Goal: Transaction & Acquisition: Purchase product/service

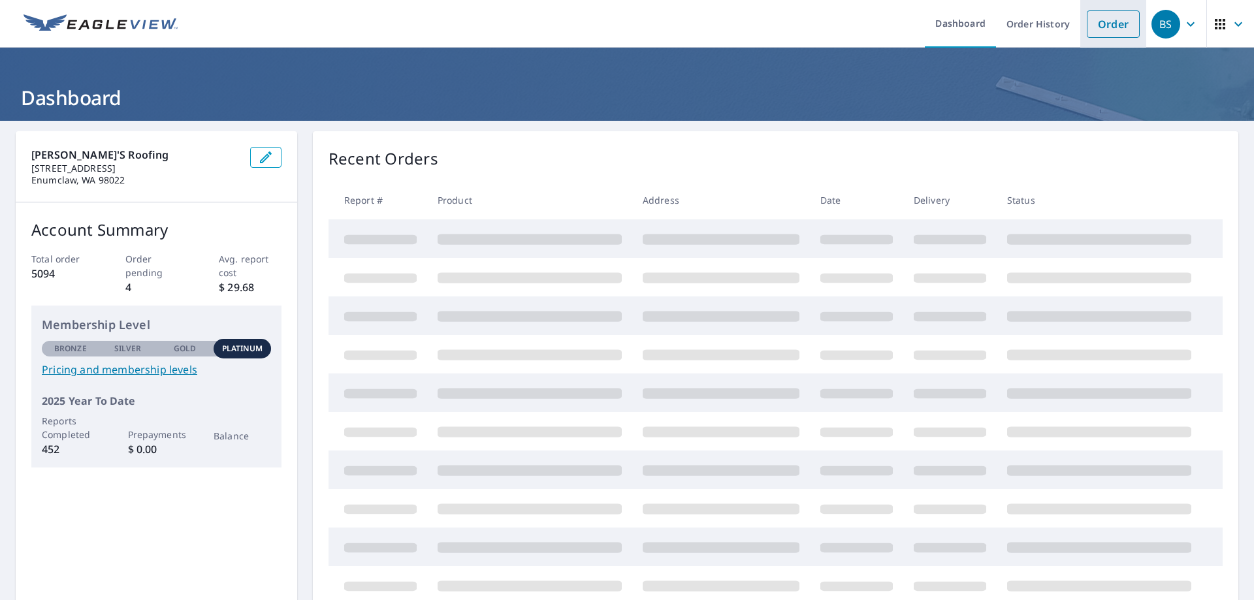
click at [1096, 31] on link "Order" at bounding box center [1113, 23] width 53 height 27
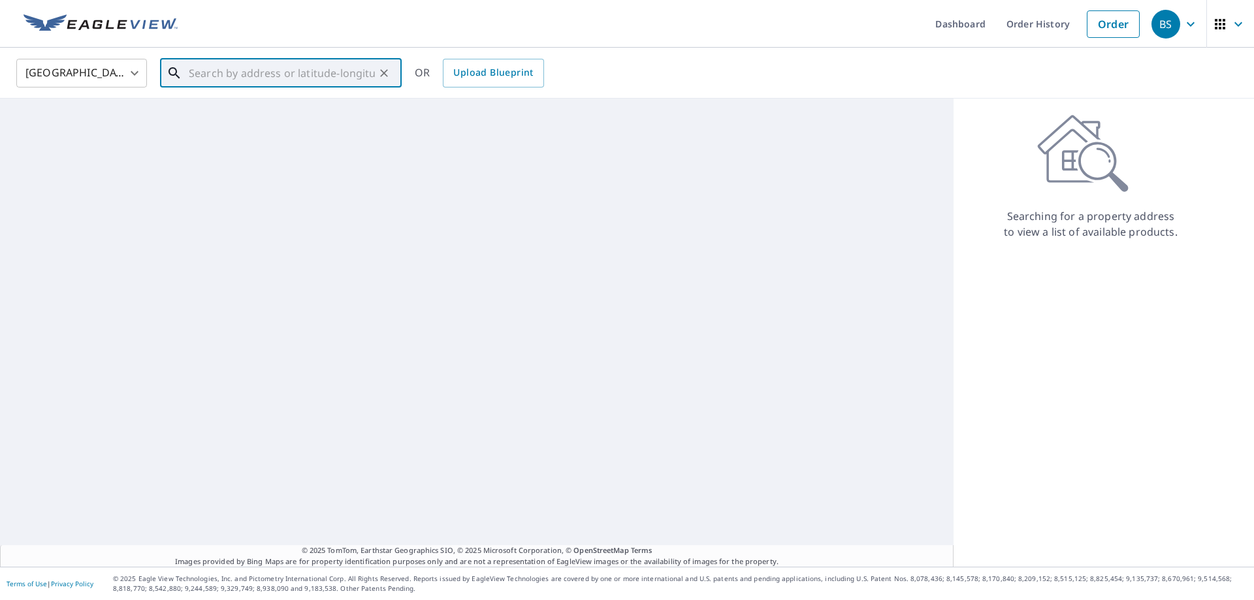
paste input "[STREET_ADDRESS]"
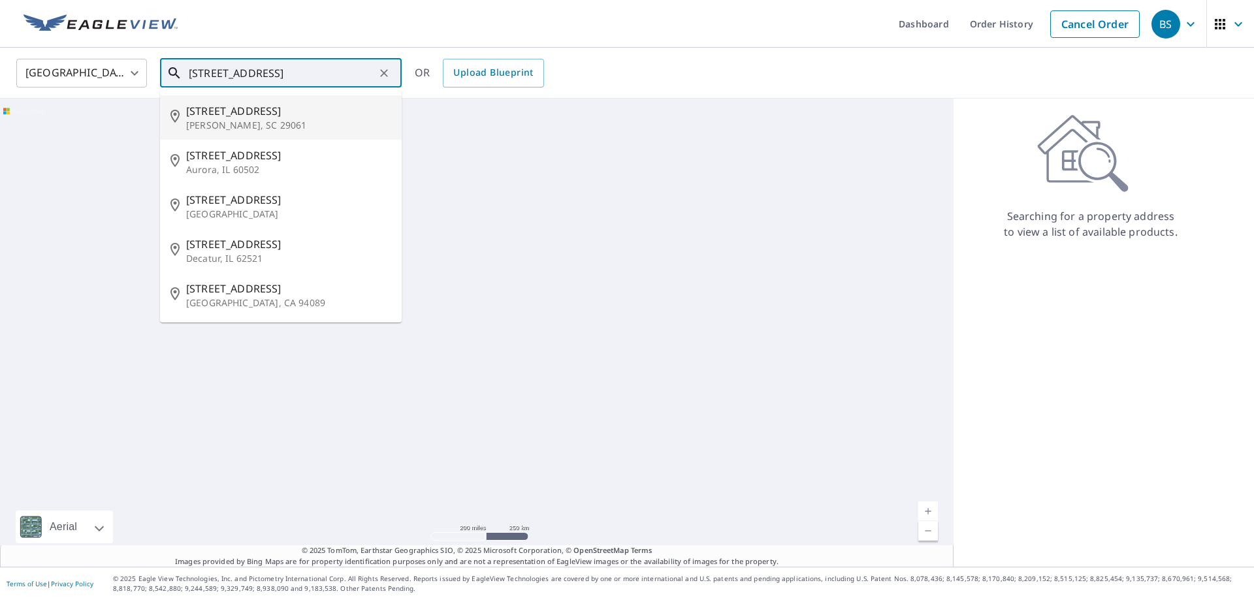
click at [272, 118] on span "[STREET_ADDRESS]" at bounding box center [288, 111] width 205 height 16
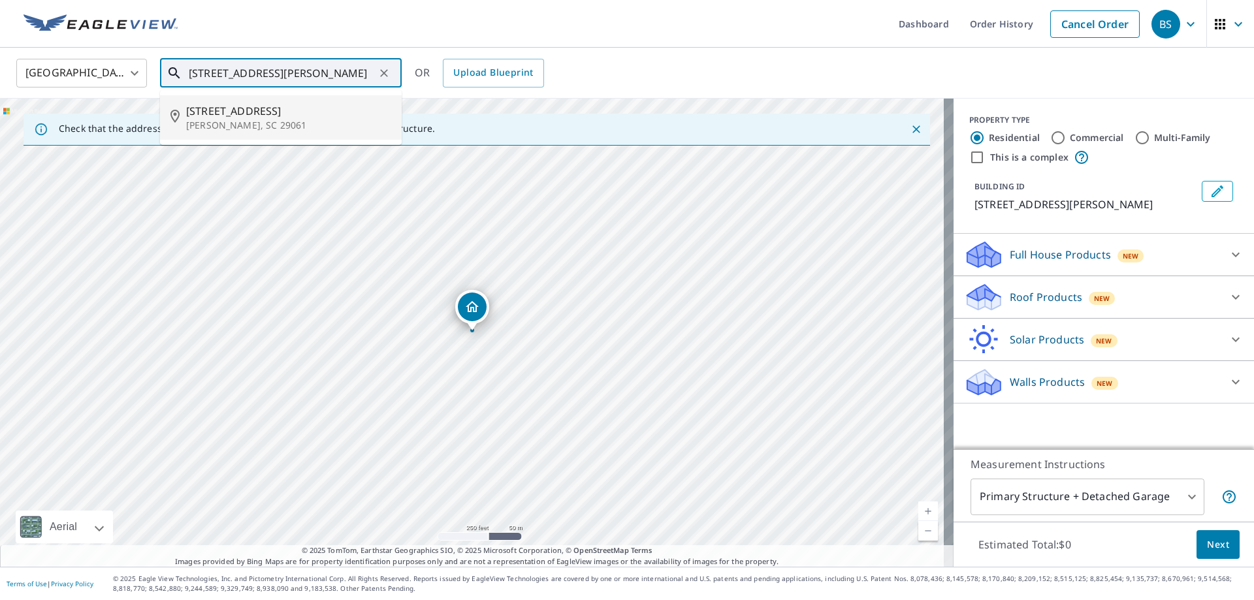
drag, startPoint x: 336, startPoint y: 82, endPoint x: 131, endPoint y: 95, distance: 204.8
click at [131, 95] on div "United States [GEOGRAPHIC_DATA] ​ [STREET_ADDRESS][PERSON_NAME] ​ [STREET_ADDRE…" at bounding box center [627, 73] width 1254 height 51
paste input "[STREET_ADDRESS]"
drag, startPoint x: 334, startPoint y: 74, endPoint x: 321, endPoint y: 76, distance: 12.7
click at [321, 76] on input "[STREET_ADDRESS]" at bounding box center [282, 73] width 186 height 37
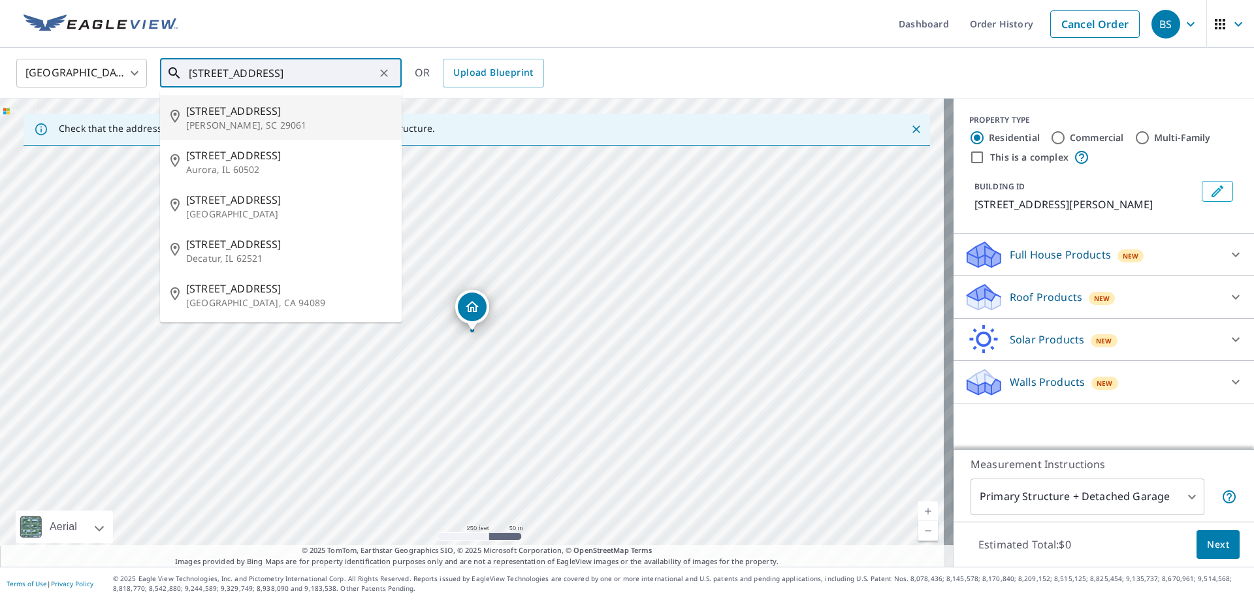
click at [341, 71] on input "[STREET_ADDRESS]" at bounding box center [282, 73] width 186 height 37
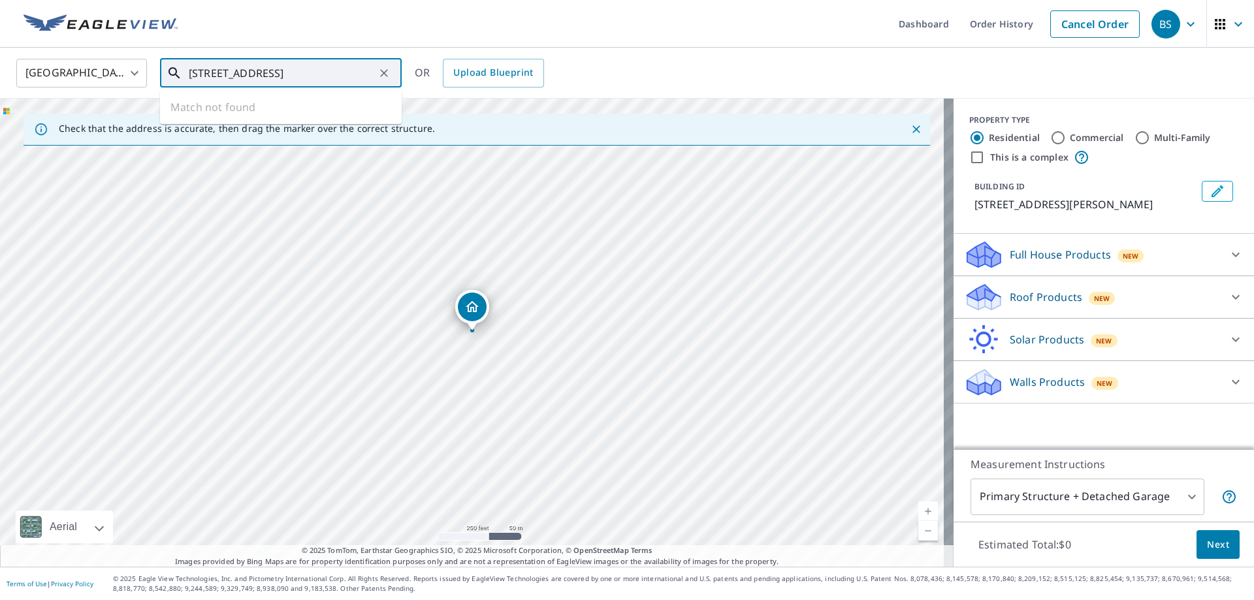
type input "[STREET_ADDRESS]"
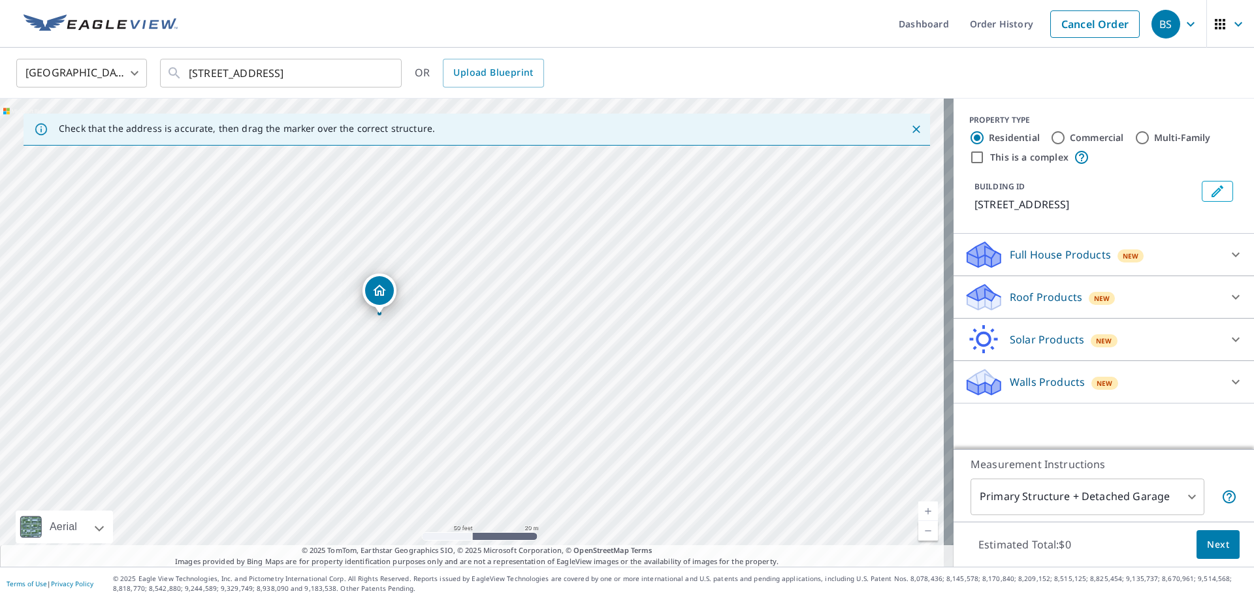
click at [529, 330] on div "[STREET_ADDRESS]" at bounding box center [476, 333] width 953 height 468
click at [630, 370] on div "[STREET_ADDRESS]" at bounding box center [476, 333] width 953 height 468
drag, startPoint x: 764, startPoint y: 339, endPoint x: 623, endPoint y: 197, distance: 200.4
click at [620, 204] on div "[STREET_ADDRESS]" at bounding box center [476, 333] width 953 height 468
drag, startPoint x: 624, startPoint y: 236, endPoint x: 624, endPoint y: 228, distance: 7.8
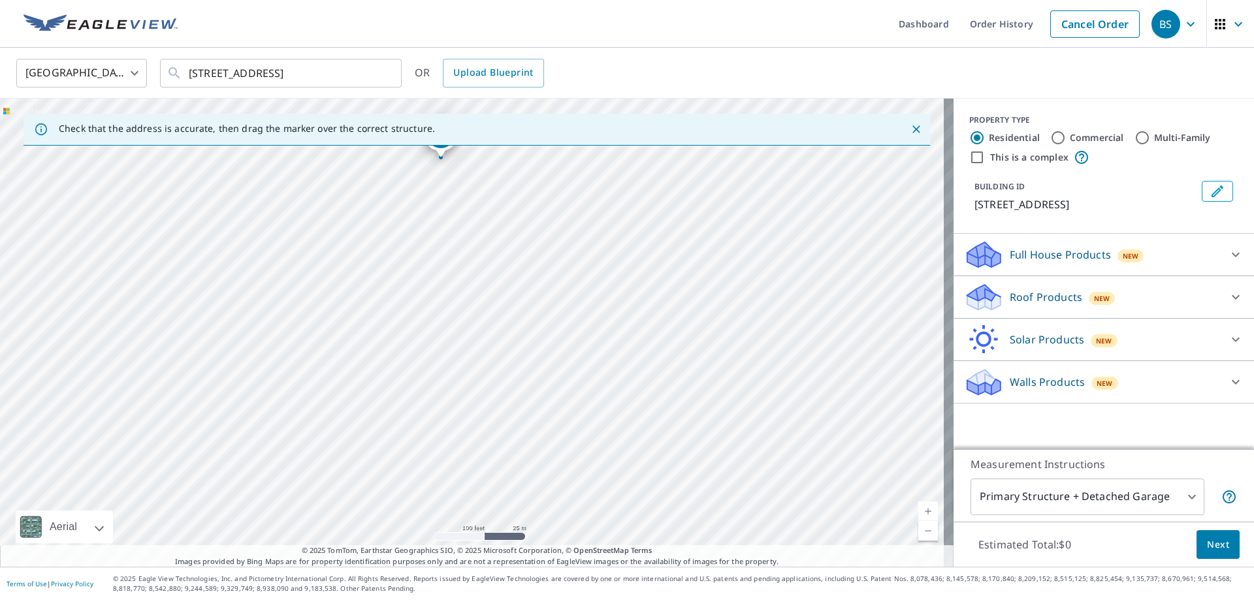
click at [624, 233] on div "[STREET_ADDRESS]" at bounding box center [476, 333] width 953 height 468
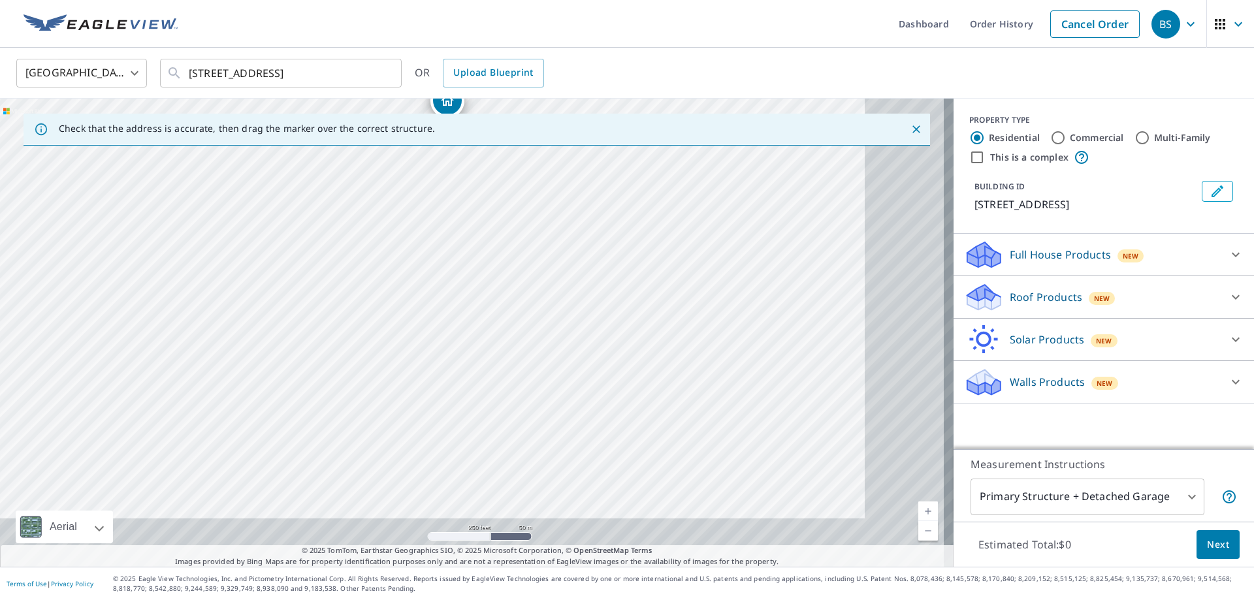
drag, startPoint x: 727, startPoint y: 305, endPoint x: 596, endPoint y: 208, distance: 163.4
click at [597, 208] on div "[STREET_ADDRESS]" at bounding box center [476, 333] width 953 height 468
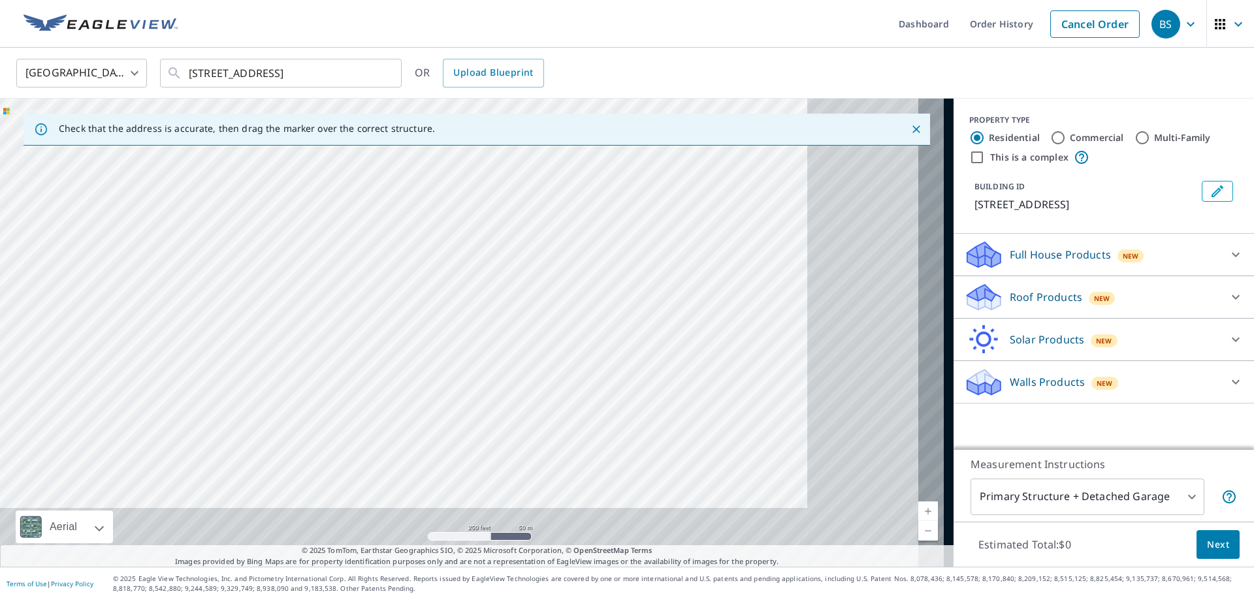
drag, startPoint x: 614, startPoint y: 318, endPoint x: 532, endPoint y: 278, distance: 91.4
click at [532, 278] on div "[STREET_ADDRESS]" at bounding box center [476, 333] width 953 height 468
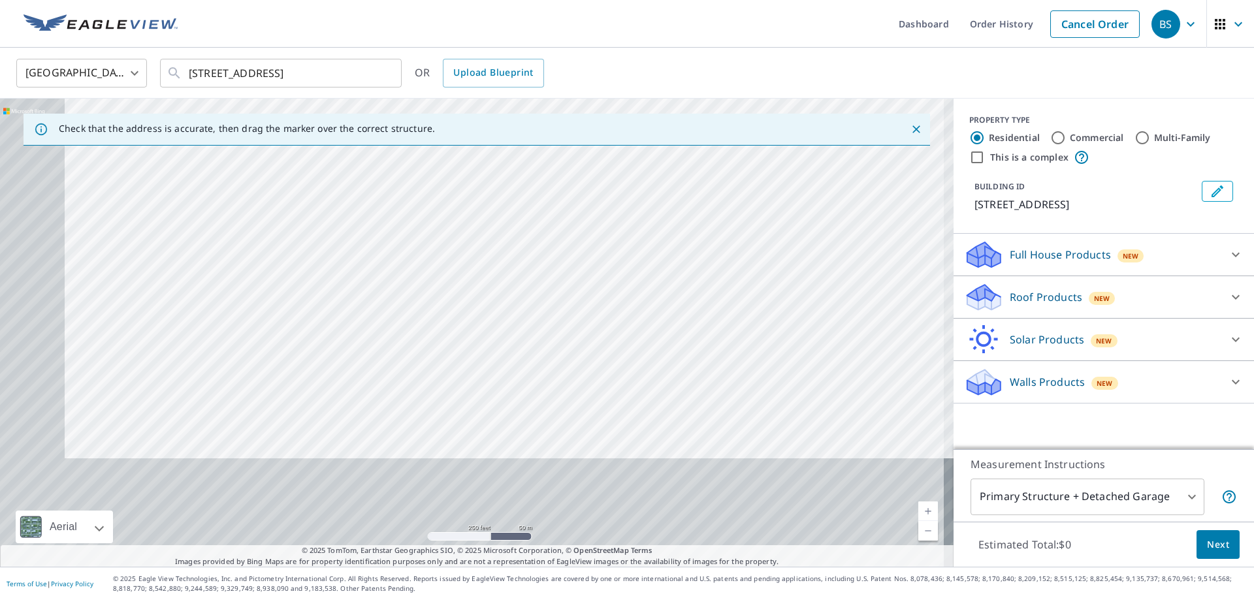
drag, startPoint x: 657, startPoint y: 285, endPoint x: 722, endPoint y: 146, distance: 153.6
click at [725, 156] on div "[STREET_ADDRESS]" at bounding box center [476, 333] width 953 height 468
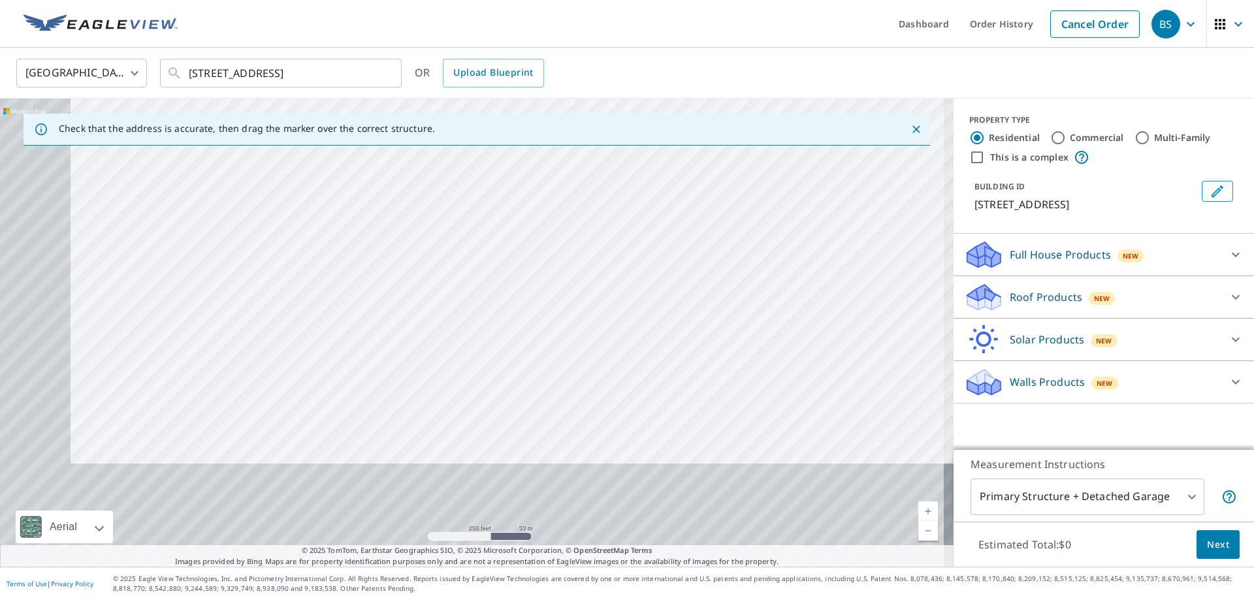
drag, startPoint x: 520, startPoint y: 315, endPoint x: 535, endPoint y: 283, distance: 36.2
click at [535, 283] on div "[STREET_ADDRESS]" at bounding box center [476, 333] width 953 height 468
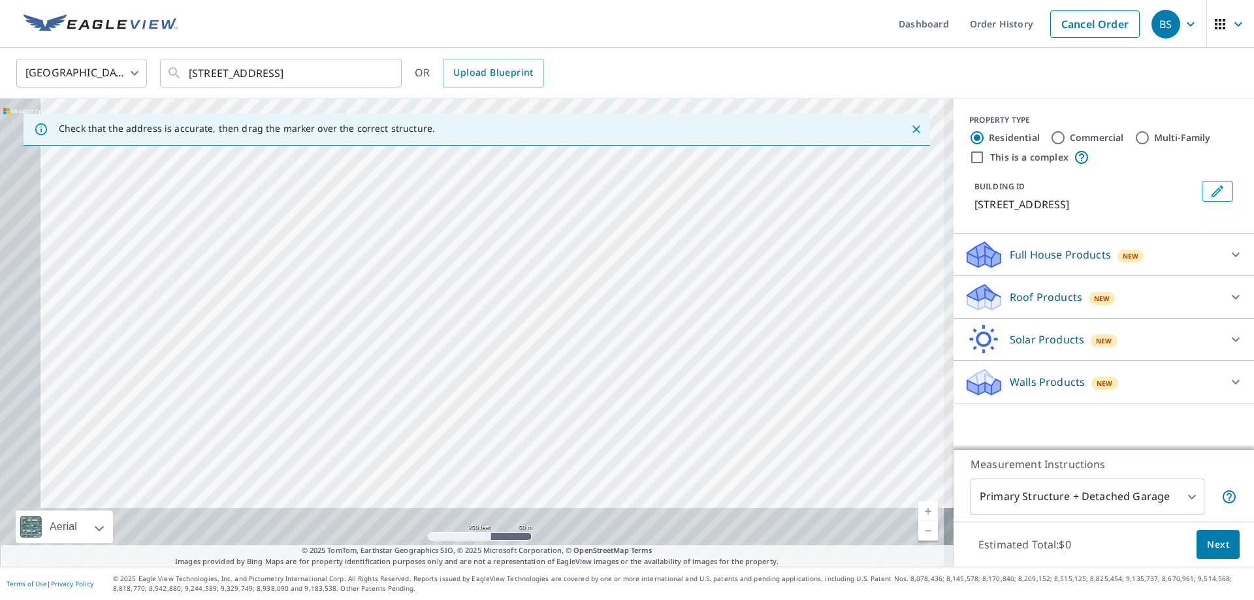
drag, startPoint x: 499, startPoint y: 341, endPoint x: 513, endPoint y: 283, distance: 59.9
click at [518, 297] on div "[STREET_ADDRESS]" at bounding box center [476, 333] width 953 height 468
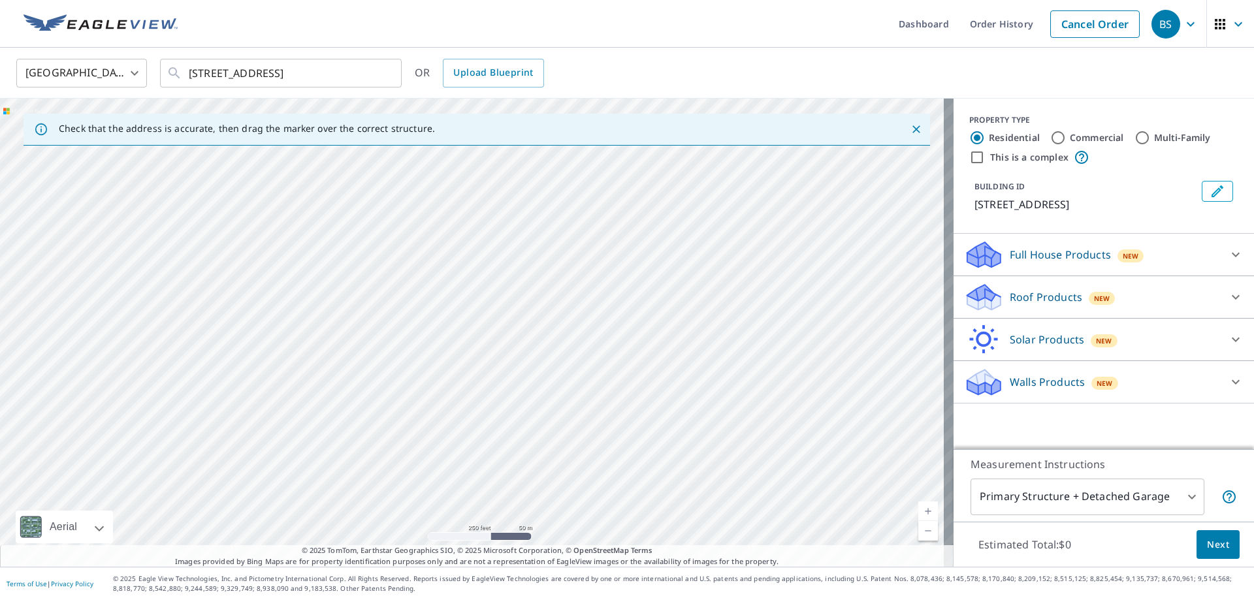
click at [564, 283] on div "[STREET_ADDRESS]" at bounding box center [476, 333] width 953 height 468
drag, startPoint x: 347, startPoint y: 279, endPoint x: 487, endPoint y: 425, distance: 201.8
click at [487, 425] on div "[STREET_ADDRESS]" at bounding box center [476, 333] width 953 height 468
drag, startPoint x: 565, startPoint y: 446, endPoint x: 498, endPoint y: 434, distance: 67.6
click at [498, 434] on div "[STREET_ADDRESS]" at bounding box center [476, 333] width 953 height 468
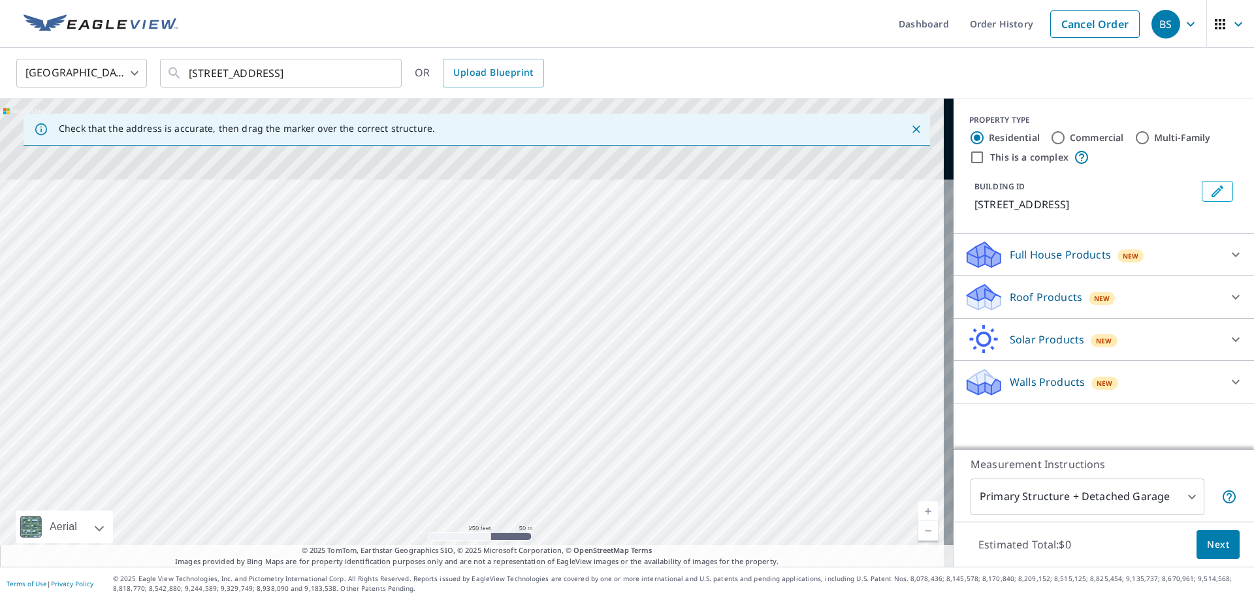
drag, startPoint x: 303, startPoint y: 215, endPoint x: 348, endPoint y: 505, distance: 293.4
click at [348, 505] on div "[STREET_ADDRESS]" at bounding box center [476, 333] width 953 height 468
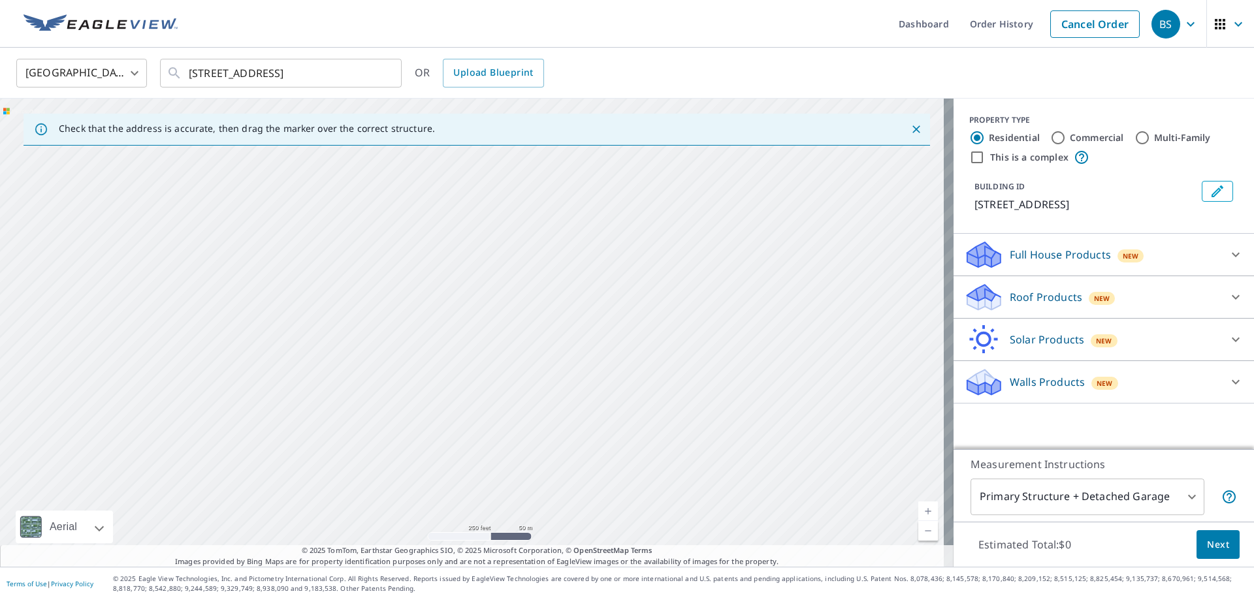
drag, startPoint x: 421, startPoint y: 372, endPoint x: 404, endPoint y: 415, distance: 46.3
click at [404, 415] on div "[STREET_ADDRESS]" at bounding box center [476, 333] width 953 height 468
drag, startPoint x: 492, startPoint y: 424, endPoint x: 459, endPoint y: 442, distance: 37.1
click at [459, 442] on div "[STREET_ADDRESS]" at bounding box center [476, 333] width 953 height 468
drag, startPoint x: 551, startPoint y: 261, endPoint x: 303, endPoint y: 302, distance: 251.5
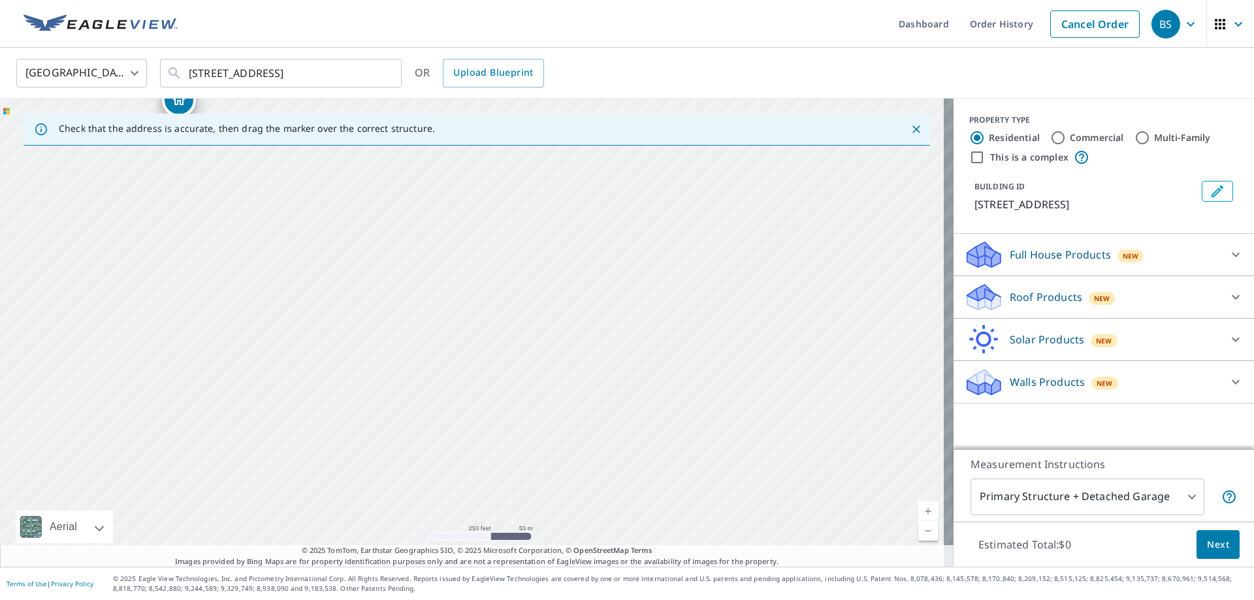
click at [303, 306] on div "[STREET_ADDRESS]" at bounding box center [476, 333] width 953 height 468
drag, startPoint x: 700, startPoint y: 434, endPoint x: 530, endPoint y: 298, distance: 217.9
click at [533, 300] on div "[STREET_ADDRESS]" at bounding box center [476, 333] width 953 height 468
drag, startPoint x: 564, startPoint y: 439, endPoint x: 556, endPoint y: 275, distance: 164.7
click at [562, 286] on div "[STREET_ADDRESS]" at bounding box center [476, 333] width 953 height 468
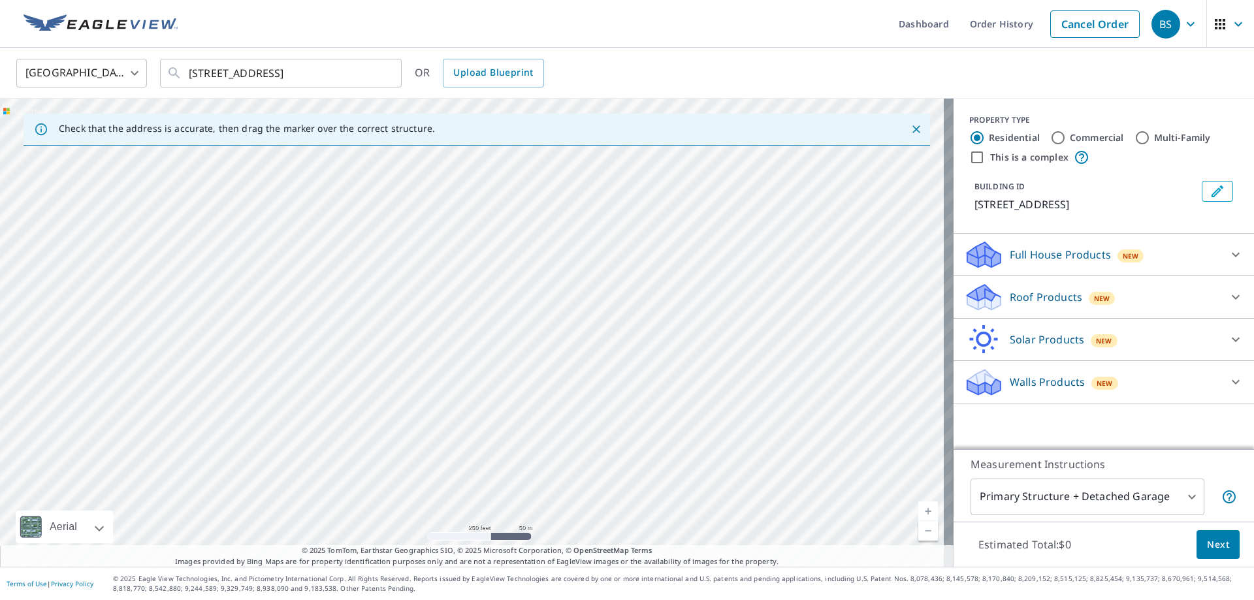
drag, startPoint x: 355, startPoint y: 430, endPoint x: 420, endPoint y: 274, distance: 169.2
click at [420, 274] on div "[STREET_ADDRESS]" at bounding box center [476, 333] width 953 height 468
drag, startPoint x: 444, startPoint y: 326, endPoint x: 471, endPoint y: 288, distance: 46.8
click at [471, 289] on div "[STREET_ADDRESS]" at bounding box center [476, 333] width 953 height 468
drag, startPoint x: 491, startPoint y: 312, endPoint x: 499, endPoint y: 294, distance: 19.9
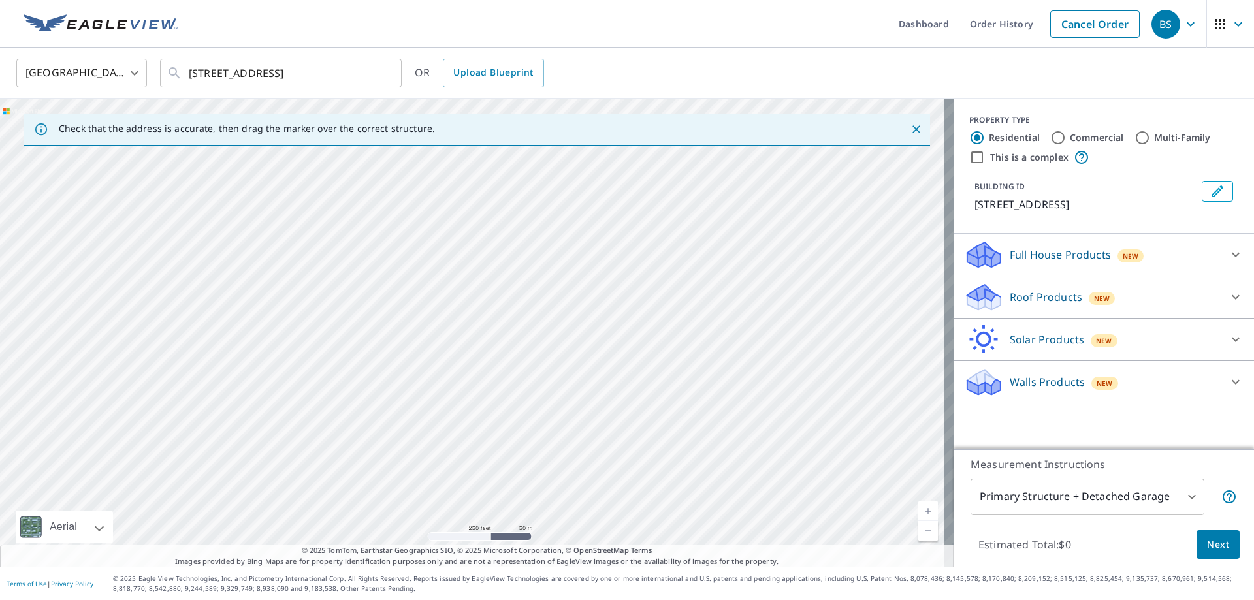
click at [498, 298] on div "[STREET_ADDRESS]" at bounding box center [476, 333] width 953 height 468
drag, startPoint x: 405, startPoint y: 441, endPoint x: 504, endPoint y: 334, distance: 146.0
click at [504, 334] on div "[STREET_ADDRESS]" at bounding box center [476, 333] width 953 height 468
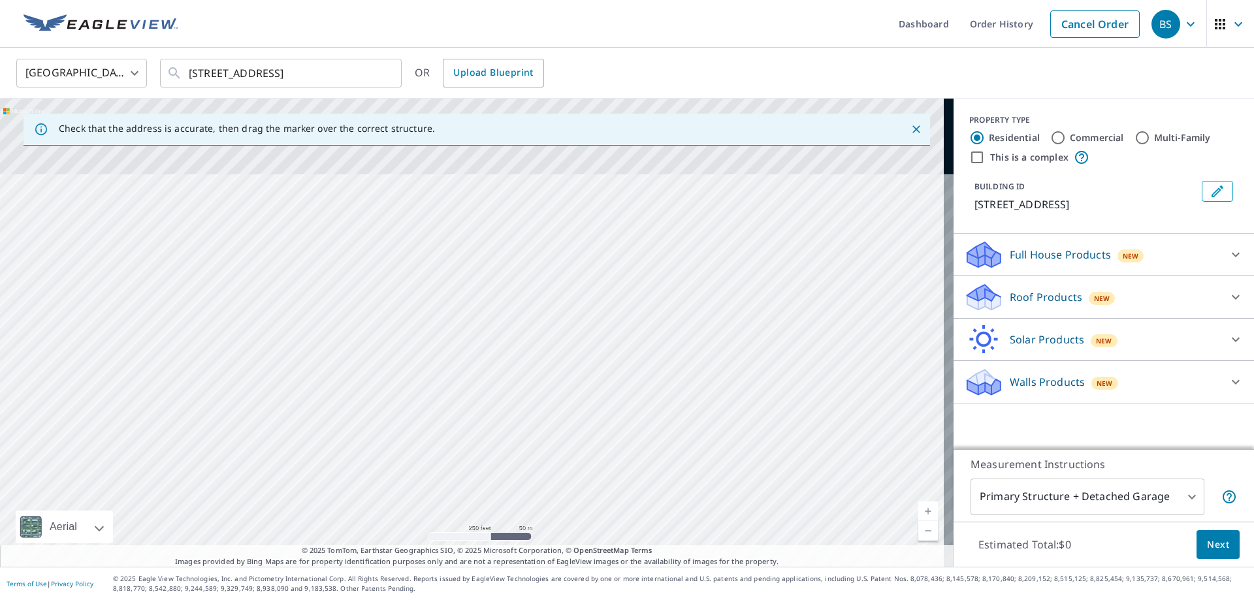
drag, startPoint x: 496, startPoint y: 522, endPoint x: 500, endPoint y: 533, distance: 10.9
click at [500, 533] on div "[STREET_ADDRESS]" at bounding box center [476, 333] width 953 height 468
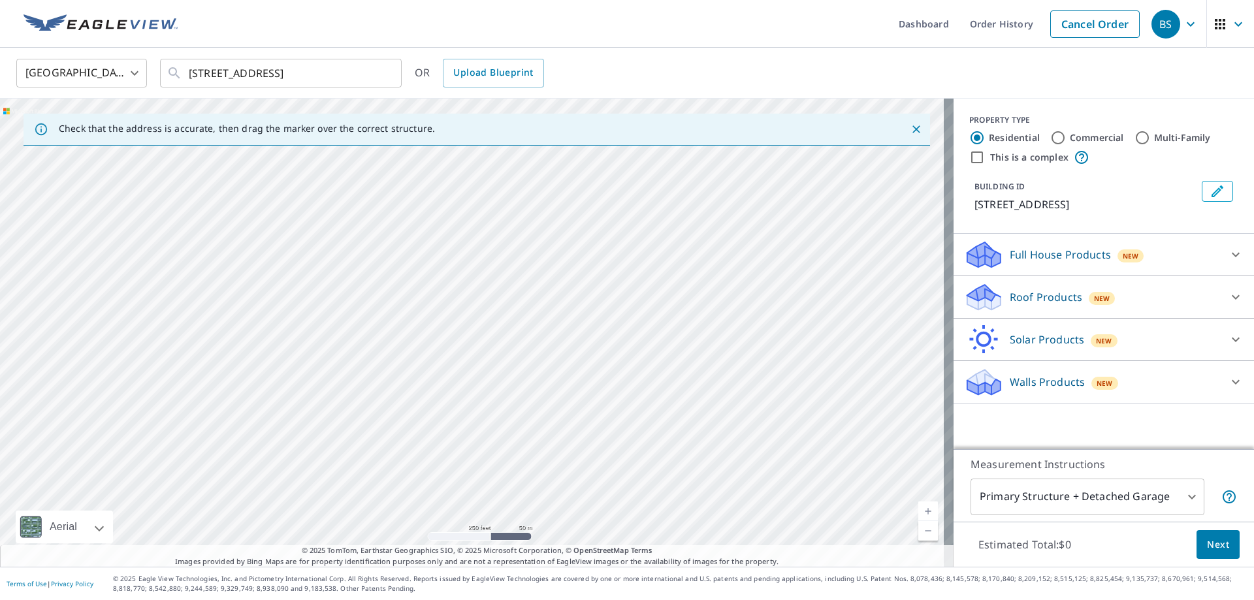
drag, startPoint x: 506, startPoint y: 516, endPoint x: 509, endPoint y: 528, distance: 12.7
click at [508, 527] on div "[STREET_ADDRESS]" at bounding box center [476, 333] width 953 height 468
drag, startPoint x: 509, startPoint y: 498, endPoint x: 511, endPoint y: 528, distance: 30.1
click at [511, 526] on div "[STREET_ADDRESS]" at bounding box center [476, 333] width 953 height 468
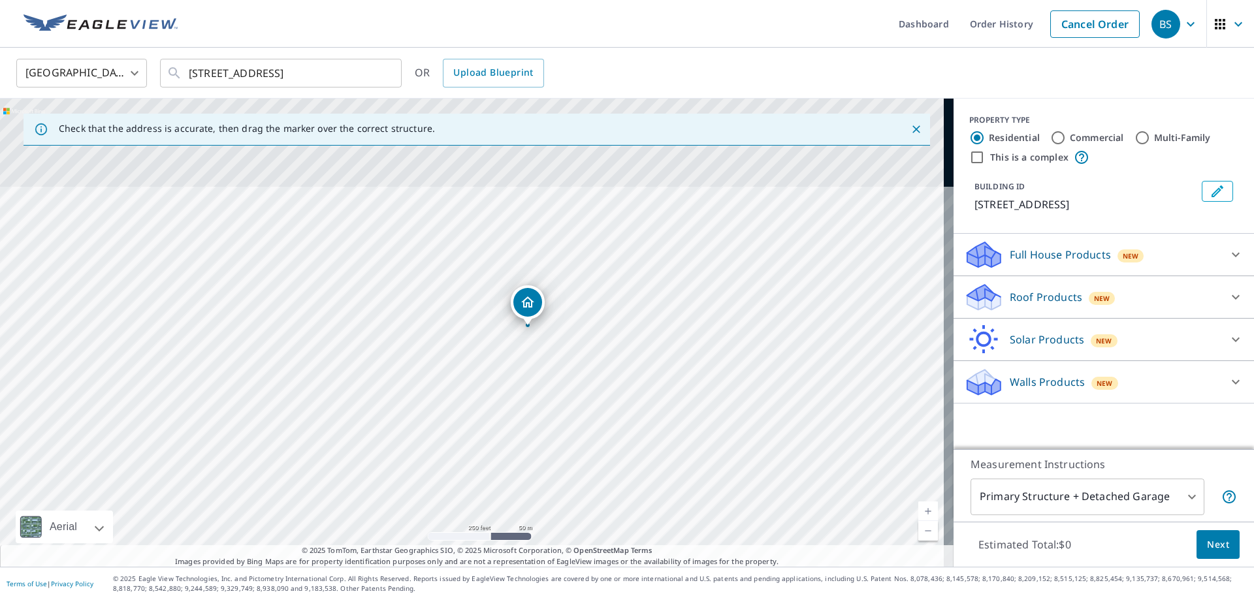
drag, startPoint x: 618, startPoint y: 548, endPoint x: 611, endPoint y: 561, distance: 15.2
click at [607, 567] on div "Dashboard Order History Cancel Order BS [GEOGRAPHIC_DATA] [GEOGRAPHIC_DATA] ​ […" at bounding box center [627, 300] width 1254 height 600
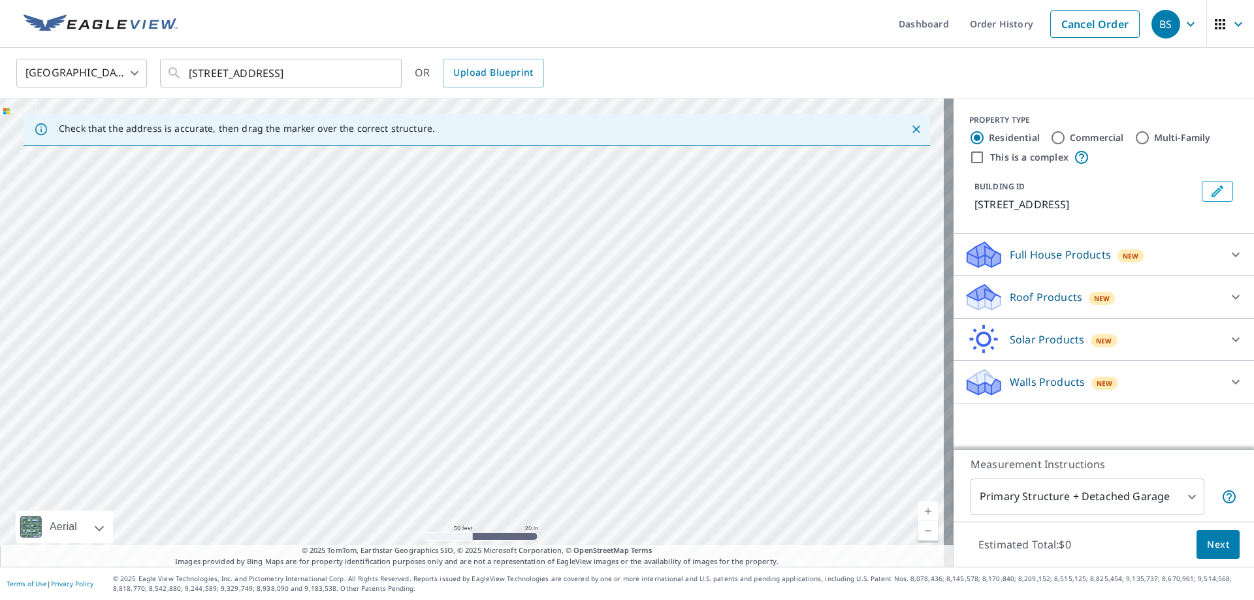
click at [596, 299] on div "[STREET_ADDRESS]" at bounding box center [476, 333] width 953 height 468
click at [553, 533] on div "[STREET_ADDRESS]" at bounding box center [476, 333] width 953 height 468
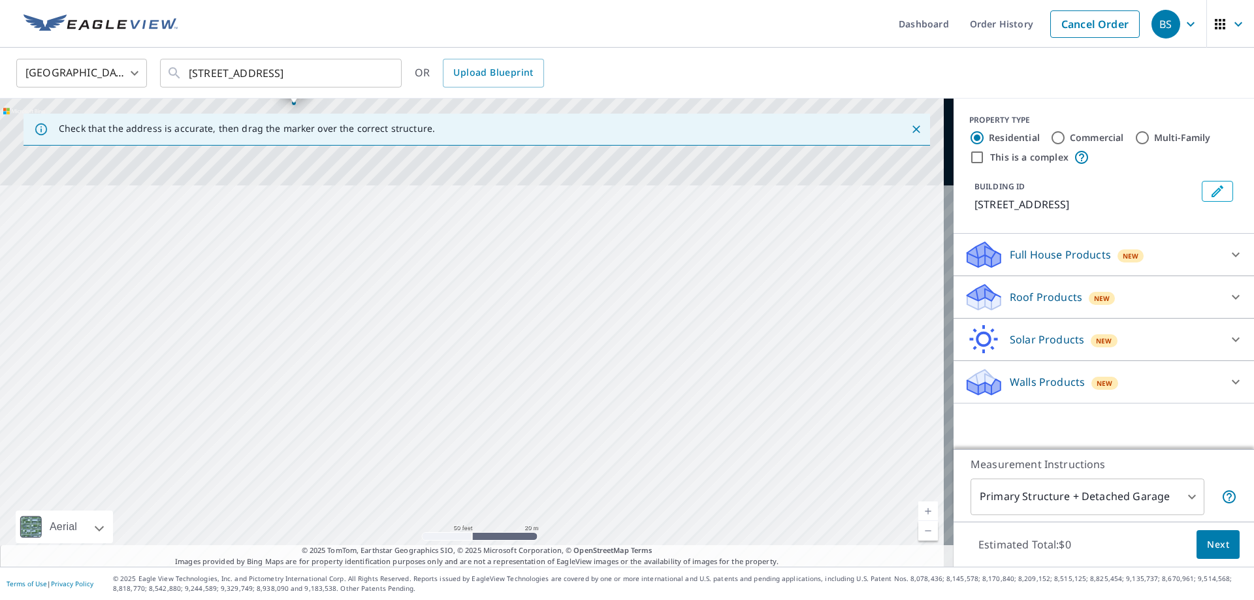
drag, startPoint x: 579, startPoint y: 546, endPoint x: 587, endPoint y: 591, distance: 45.8
click at [587, 591] on div "Dashboard Order History Cancel Order BS [GEOGRAPHIC_DATA] [GEOGRAPHIC_DATA] ​ […" at bounding box center [627, 300] width 1254 height 600
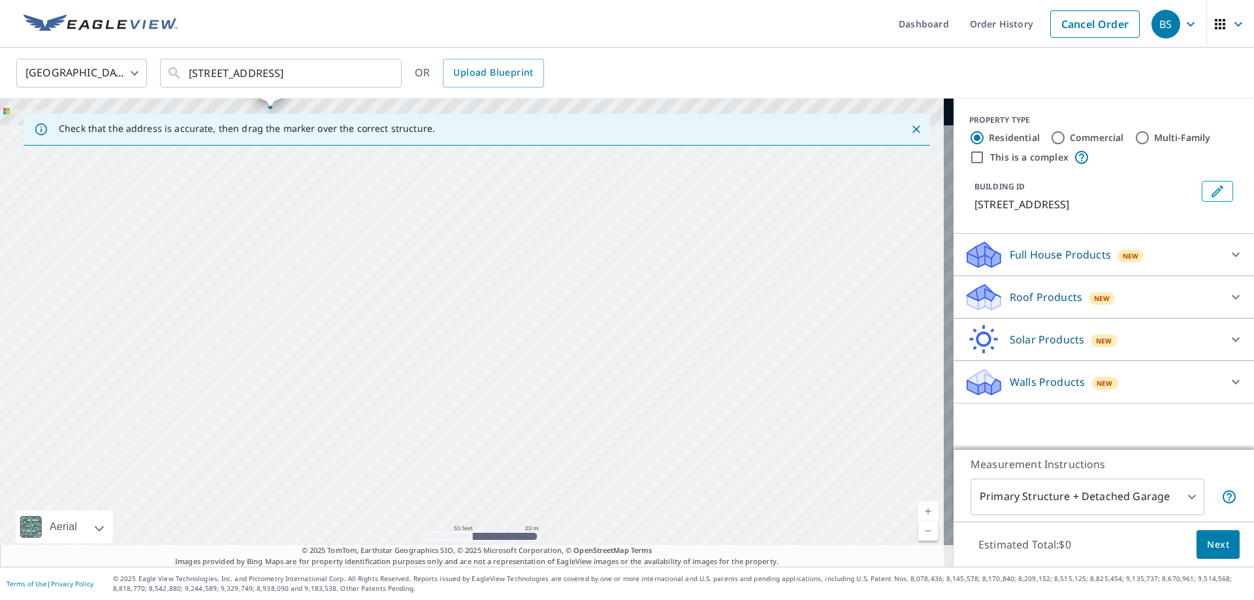
drag, startPoint x: 552, startPoint y: 537, endPoint x: 538, endPoint y: 571, distance: 36.0
click at [538, 571] on div "Dashboard Order History Cancel Order BS [GEOGRAPHIC_DATA] [GEOGRAPHIC_DATA] ​ […" at bounding box center [627, 300] width 1254 height 600
click at [514, 497] on div "[STREET_ADDRESS]" at bounding box center [476, 333] width 953 height 468
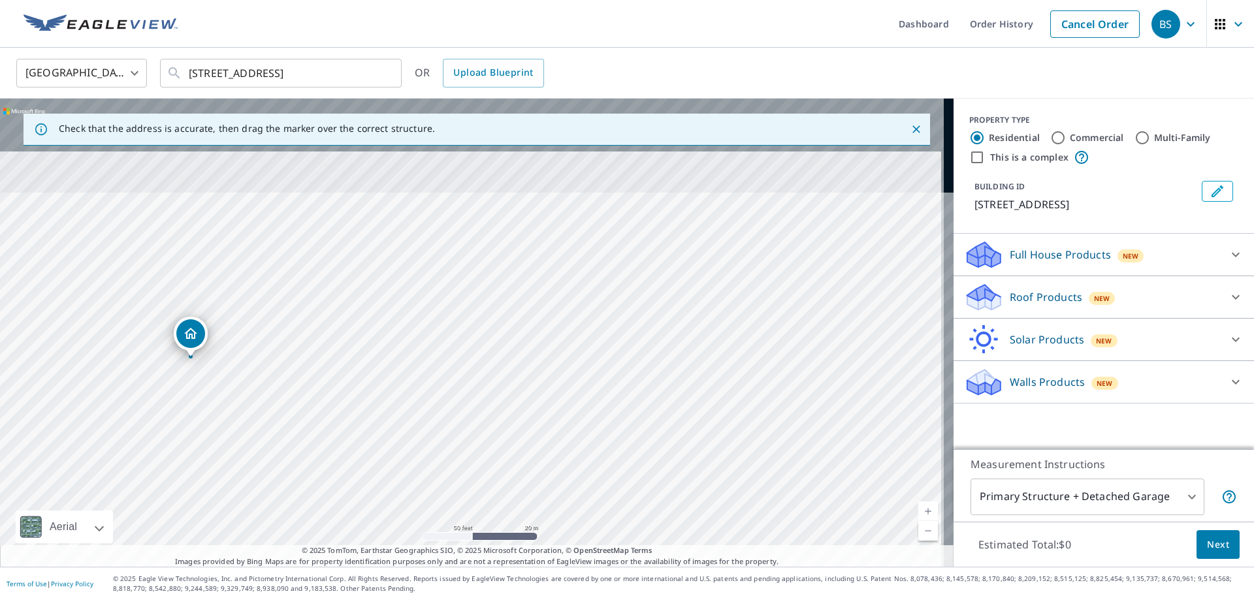
drag, startPoint x: 678, startPoint y: 574, endPoint x: 678, endPoint y: 597, distance: 23.5
click at [677, 599] on html "BS BS Dashboard Order History Cancel Order BS [GEOGRAPHIC_DATA] [GEOGRAPHIC_DAT…" at bounding box center [627, 300] width 1254 height 600
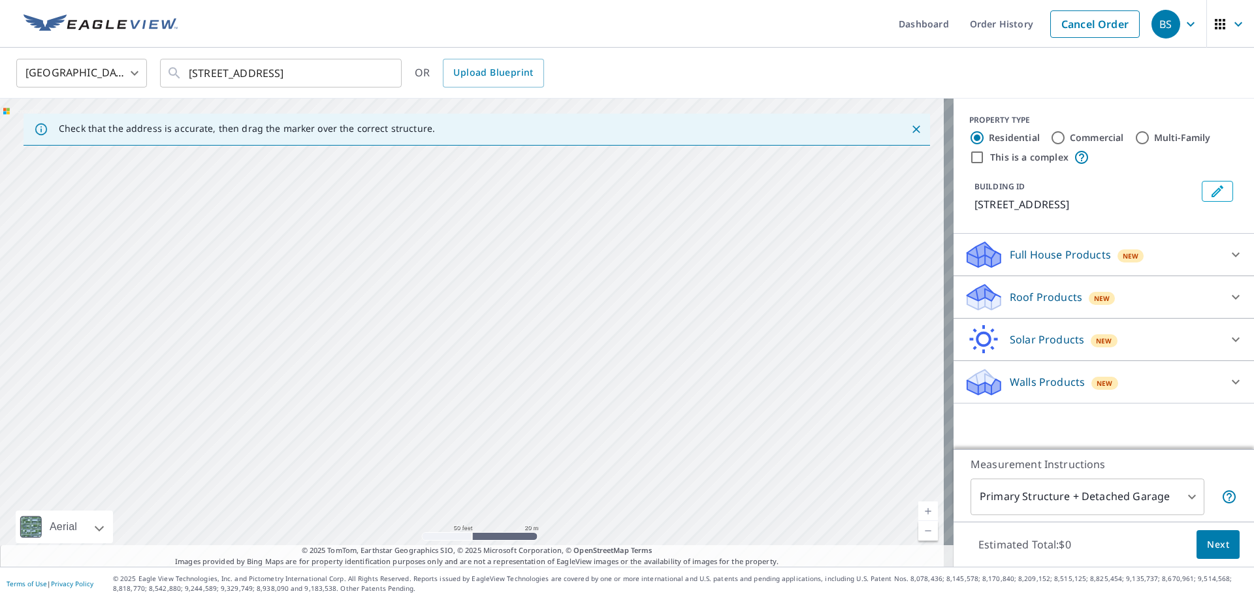
drag, startPoint x: 848, startPoint y: 475, endPoint x: 859, endPoint y: 476, distance: 11.1
click at [859, 476] on div "[STREET_ADDRESS]" at bounding box center [476, 333] width 953 height 468
click at [1033, 304] on p "Roof Products" at bounding box center [1045, 297] width 72 height 16
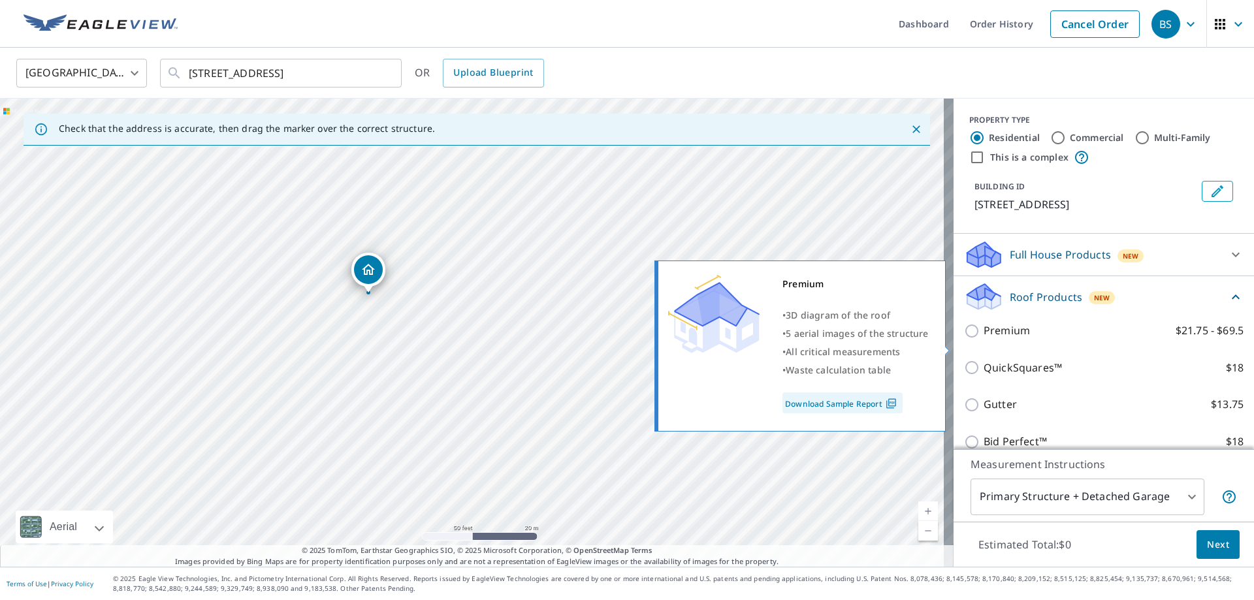
click at [983, 339] on p "Premium" at bounding box center [1006, 331] width 46 height 16
click at [979, 339] on input "Premium $21.75 - $69.5" at bounding box center [974, 331] width 20 height 16
checkbox input "true"
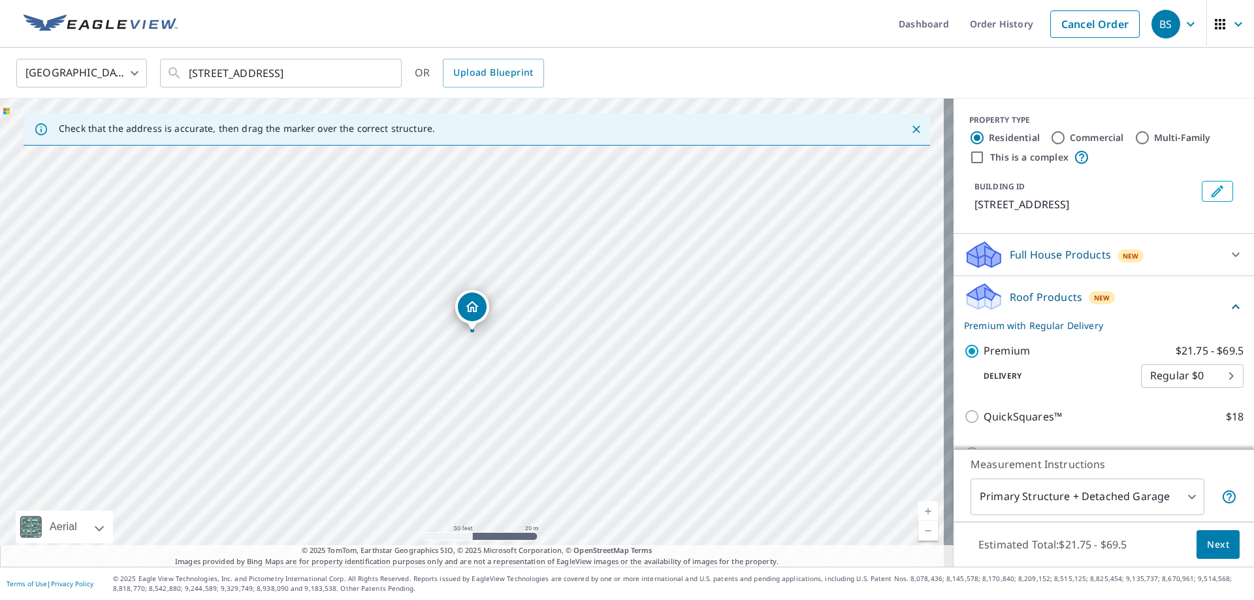
click at [1095, 500] on body "BS BS Dashboard Order History Cancel Order BS [GEOGRAPHIC_DATA] [GEOGRAPHIC_DAT…" at bounding box center [627, 300] width 1254 height 600
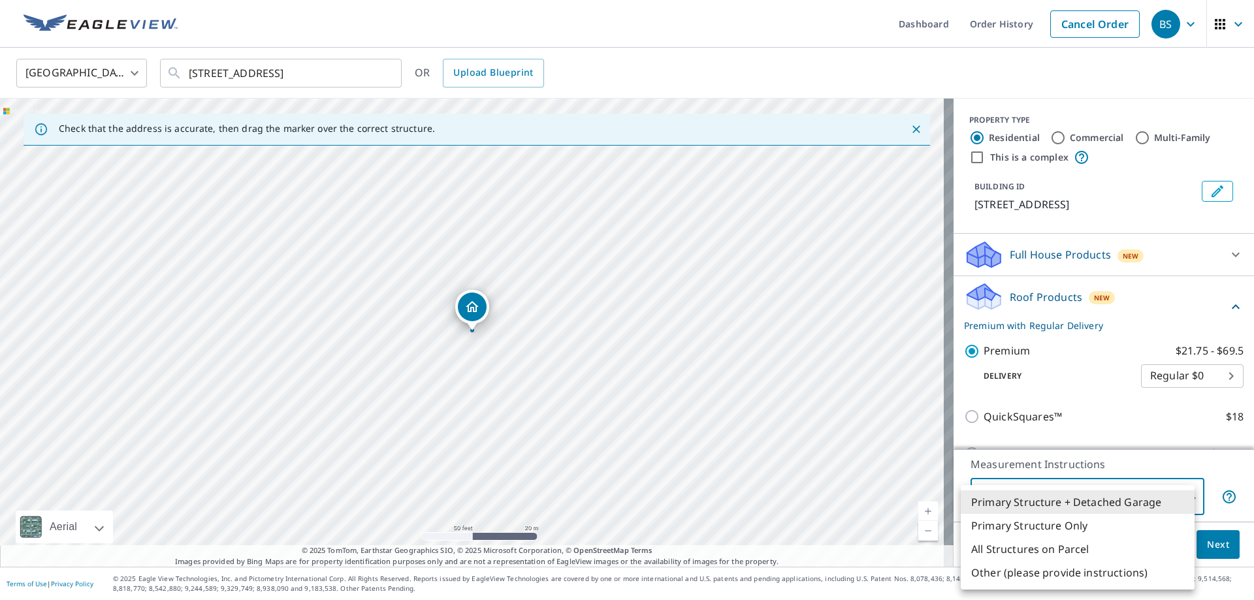
click at [1077, 539] on li "All Structures on Parcel" at bounding box center [1078, 549] width 234 height 24
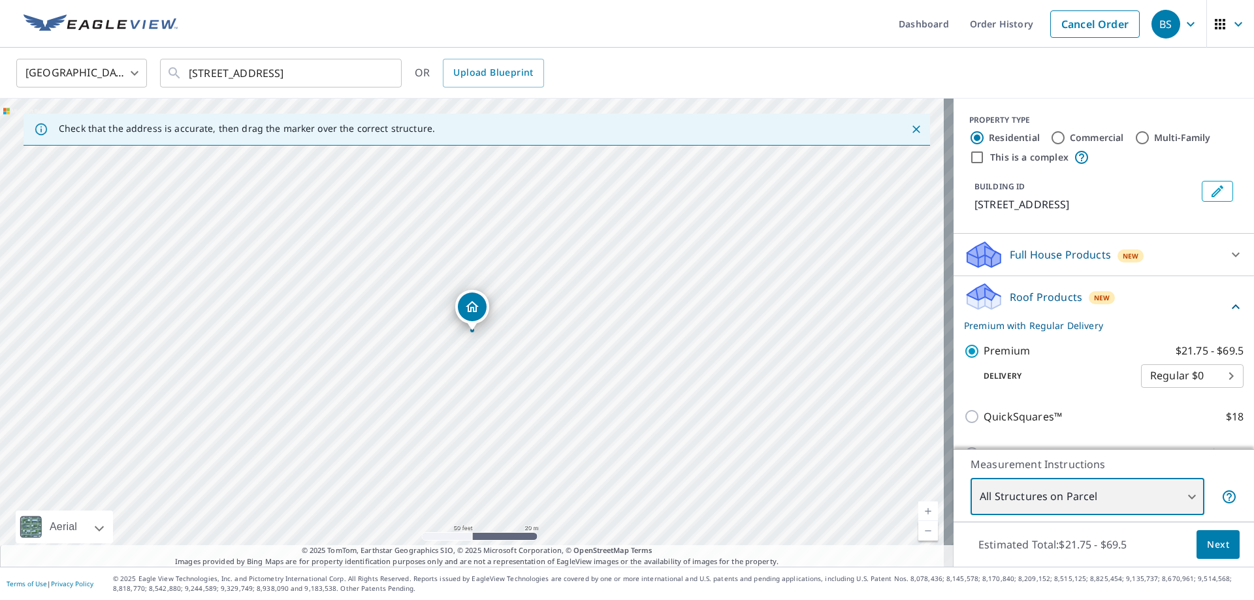
type input "3"
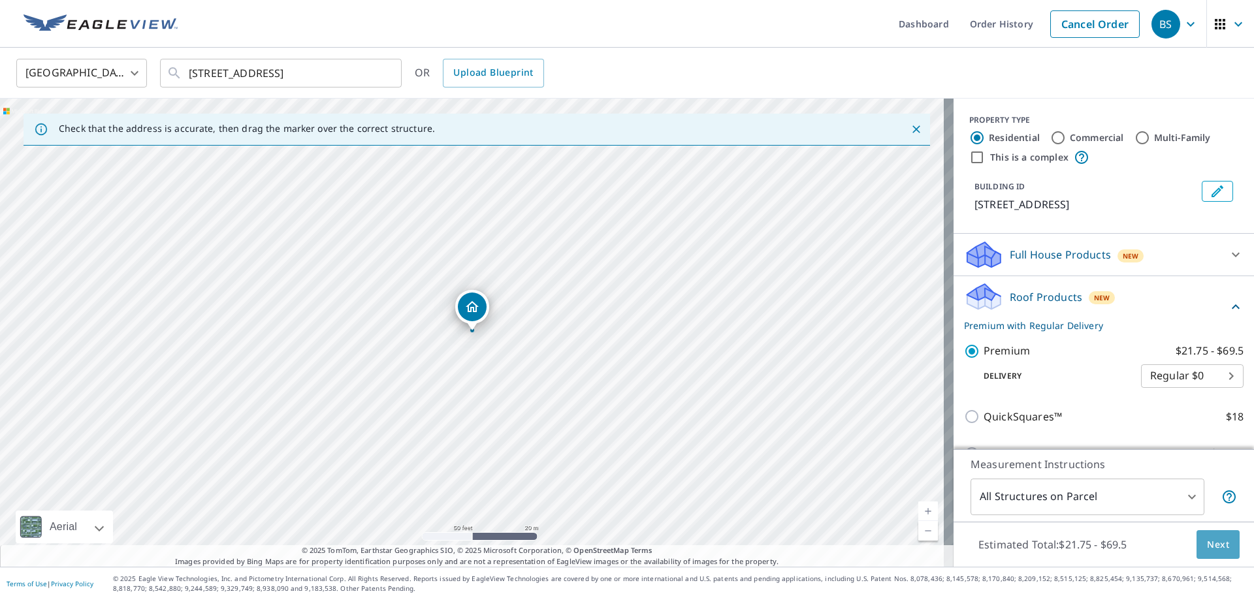
click at [1207, 552] on span "Next" at bounding box center [1218, 545] width 22 height 16
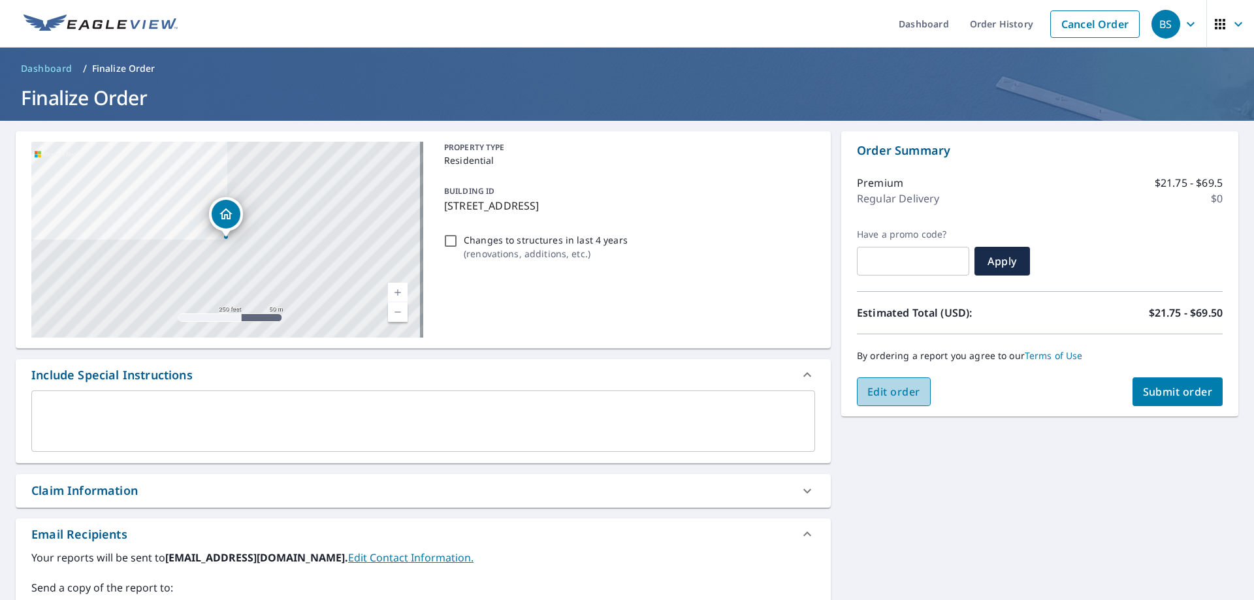
click at [877, 398] on span "Edit order" at bounding box center [893, 392] width 53 height 14
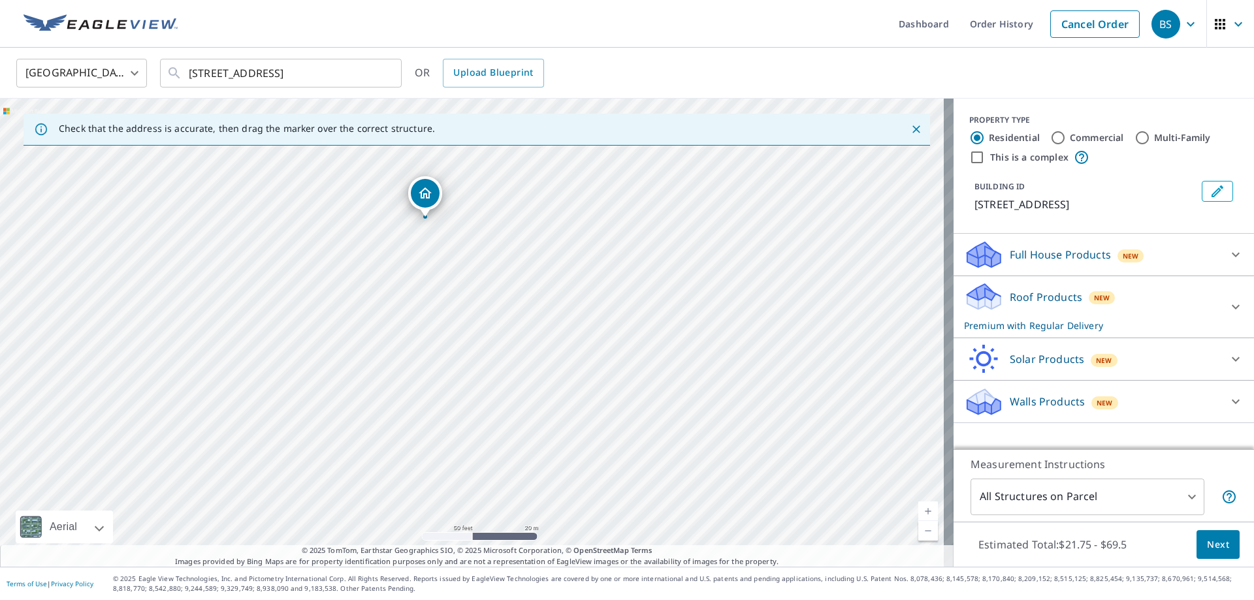
drag, startPoint x: 489, startPoint y: 292, endPoint x: 571, endPoint y: 358, distance: 105.4
click at [571, 358] on div "[STREET_ADDRESS]" at bounding box center [476, 333] width 953 height 468
click at [1009, 296] on p "Roof Products" at bounding box center [1045, 297] width 72 height 16
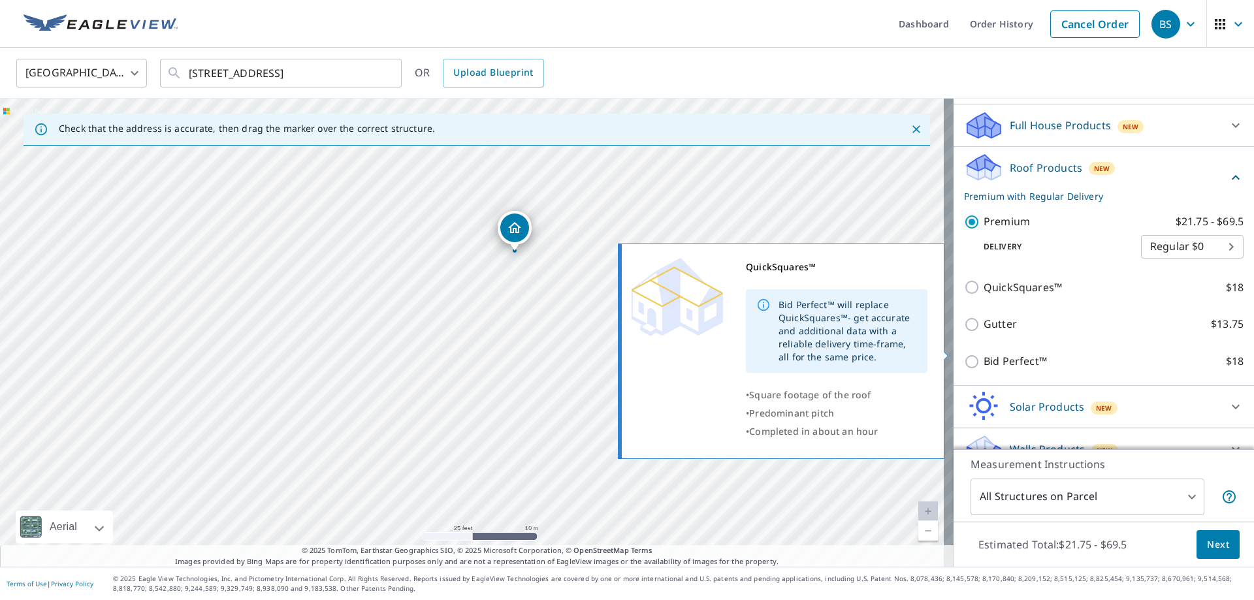
scroll to position [131, 0]
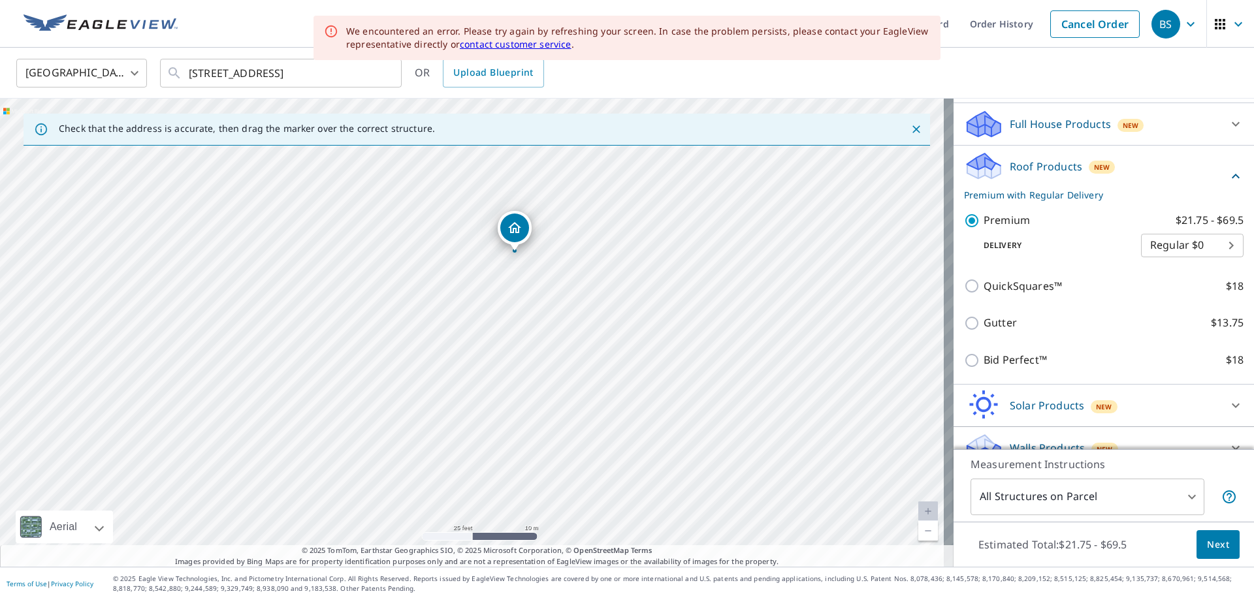
click at [1106, 501] on body "BS BS Dashboard Order History Cancel Order BS [GEOGRAPHIC_DATA] [GEOGRAPHIC_DAT…" at bounding box center [627, 300] width 1254 height 600
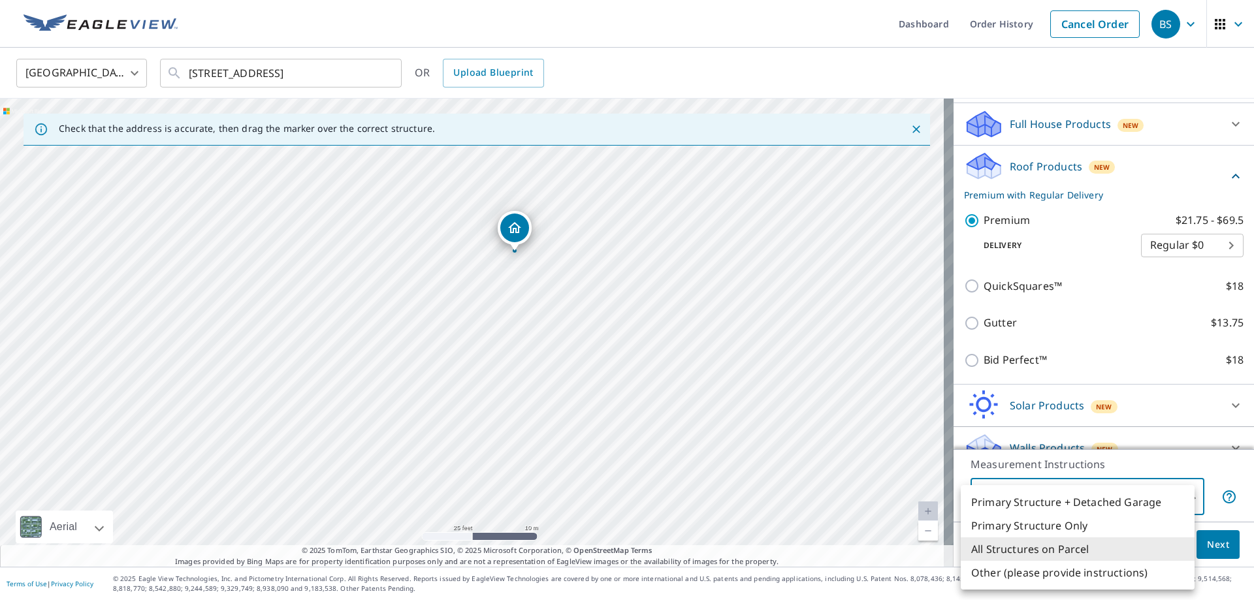
click at [1096, 534] on li "Primary Structure Only" at bounding box center [1078, 526] width 234 height 24
type input "2"
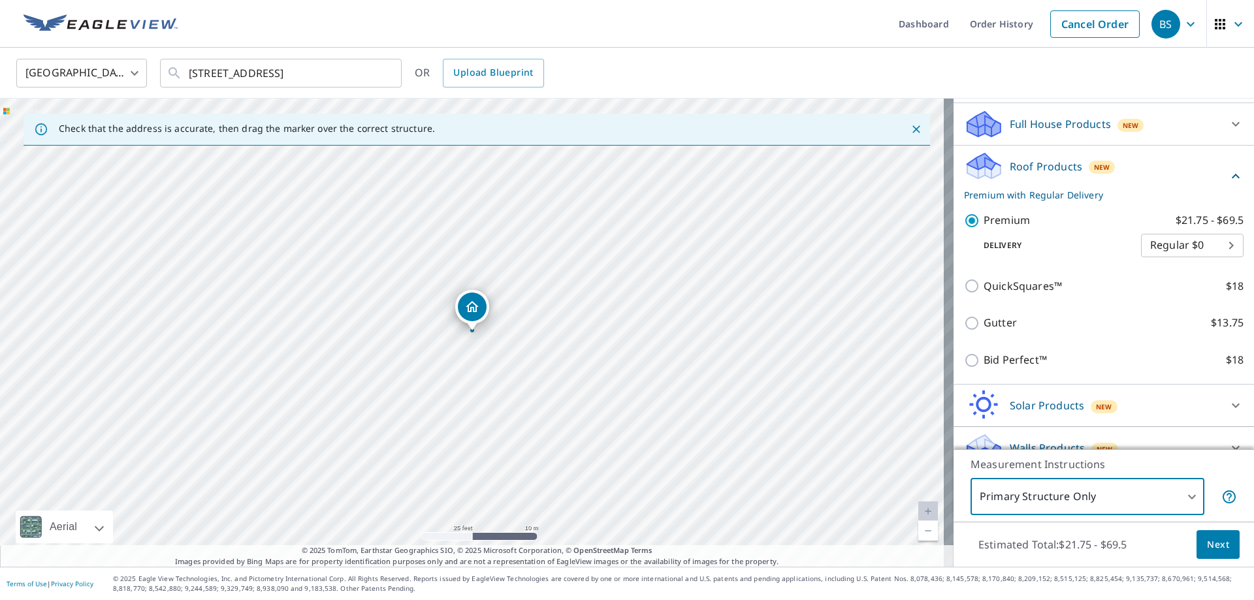
click at [1214, 539] on span "Next" at bounding box center [1218, 545] width 22 height 16
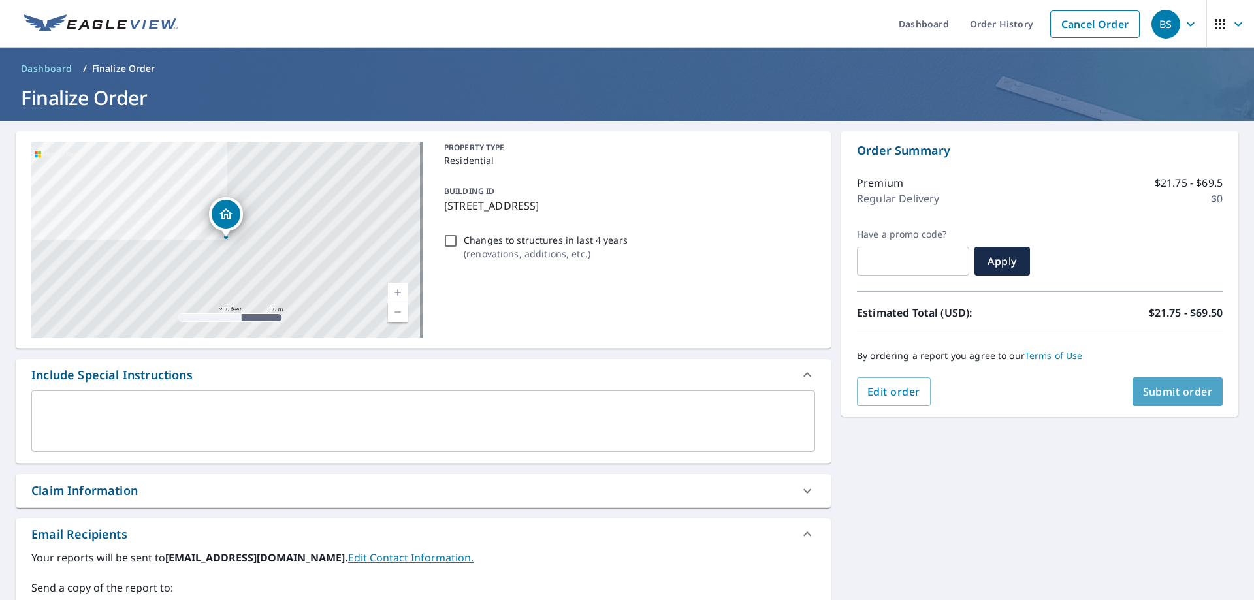
click at [1168, 389] on span "Submit order" at bounding box center [1178, 392] width 70 height 14
checkbox input "true"
